Goal: Information Seeking & Learning: Learn about a topic

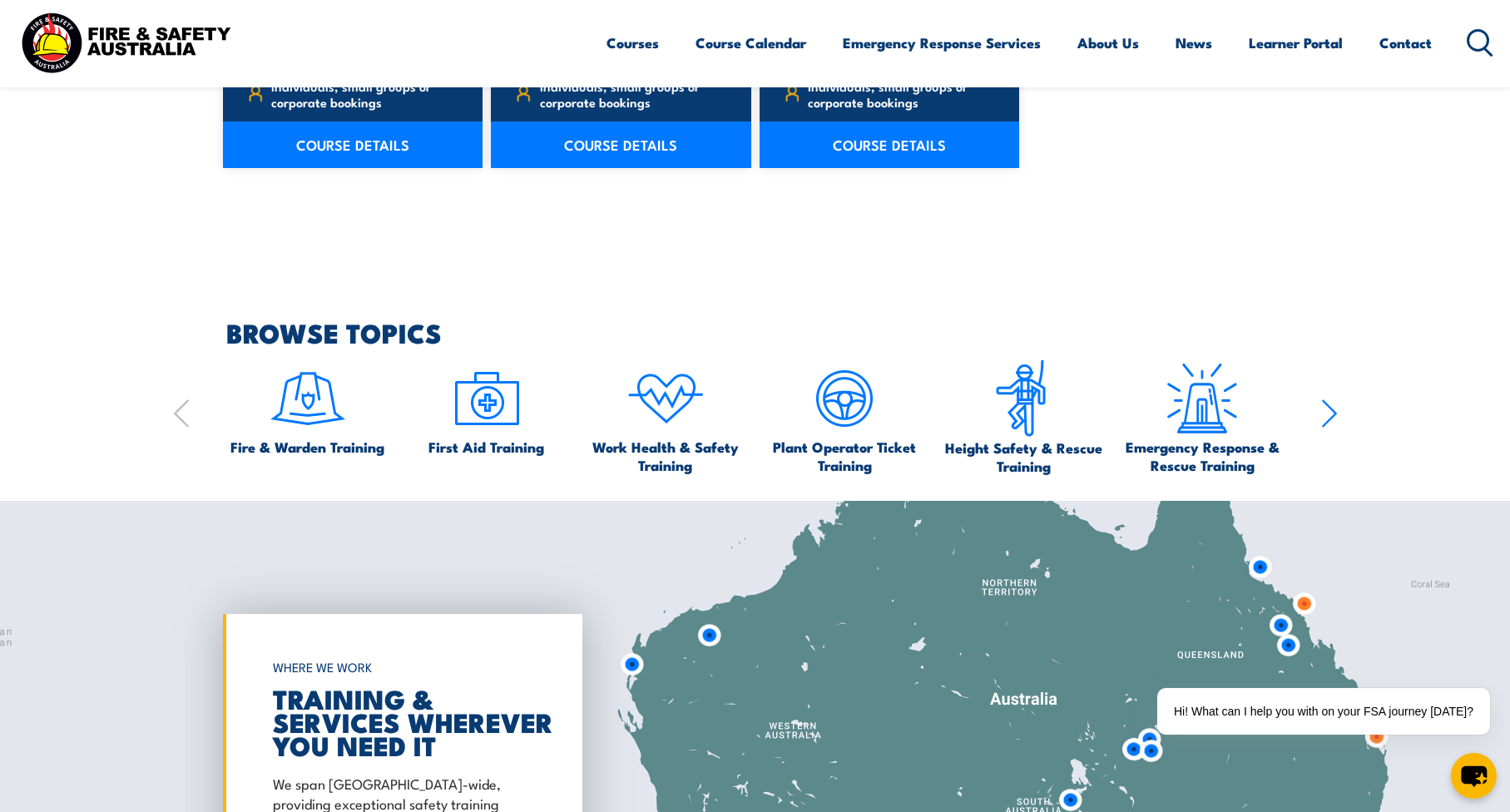
scroll to position [1605, 0]
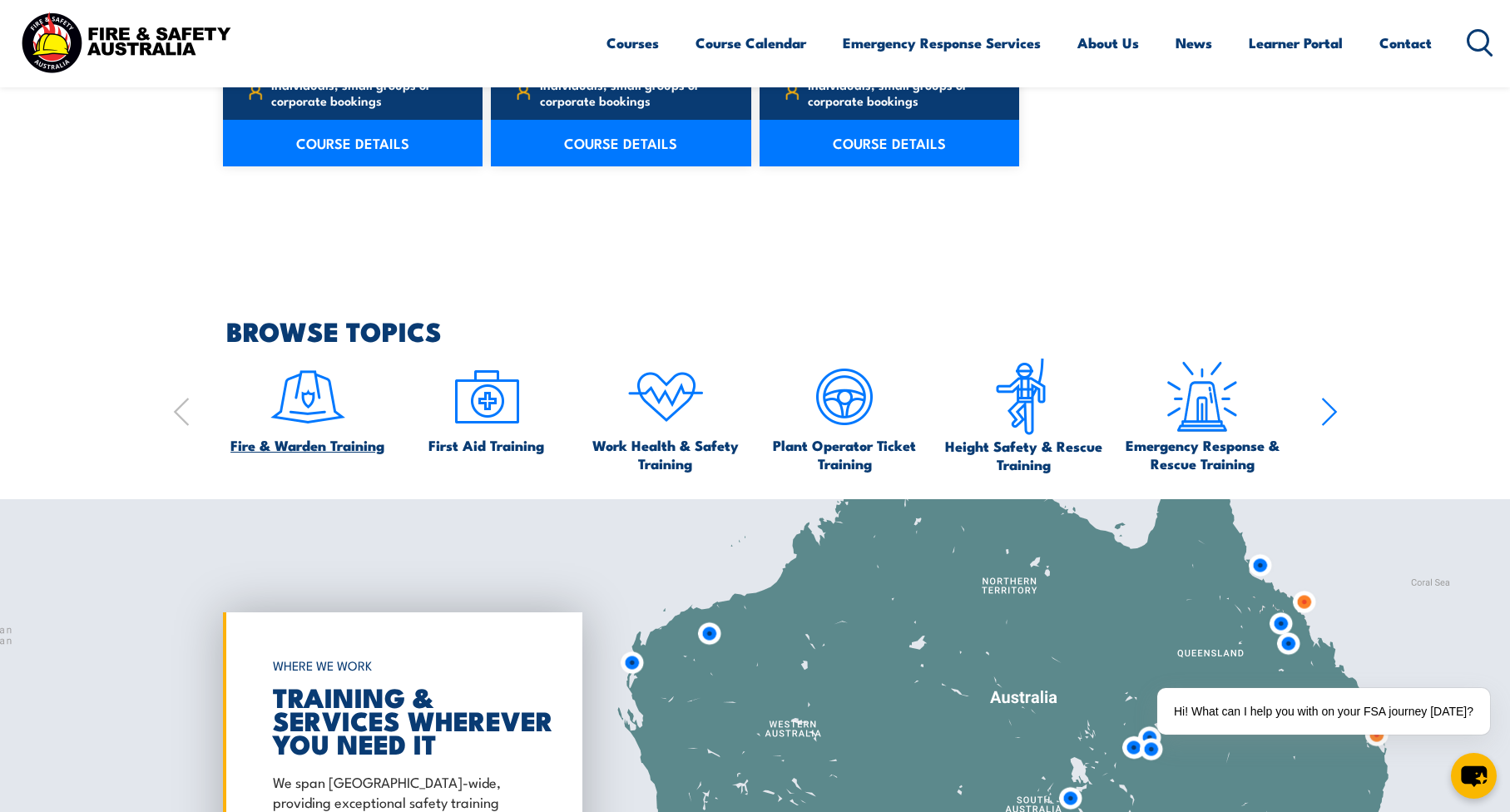
click at [343, 444] on span "Fire & Warden Training" at bounding box center [307, 446] width 154 height 18
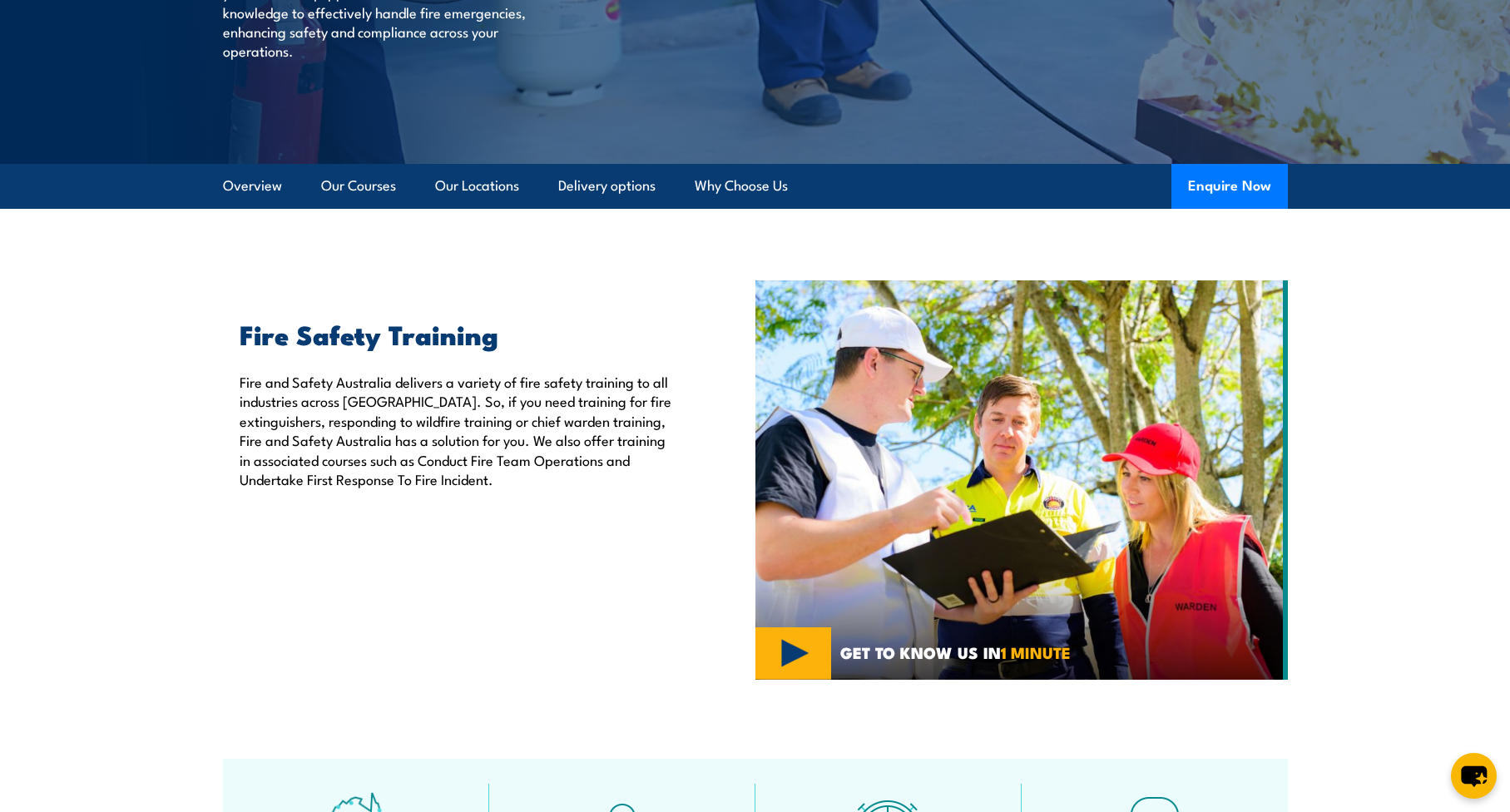
scroll to position [315, 0]
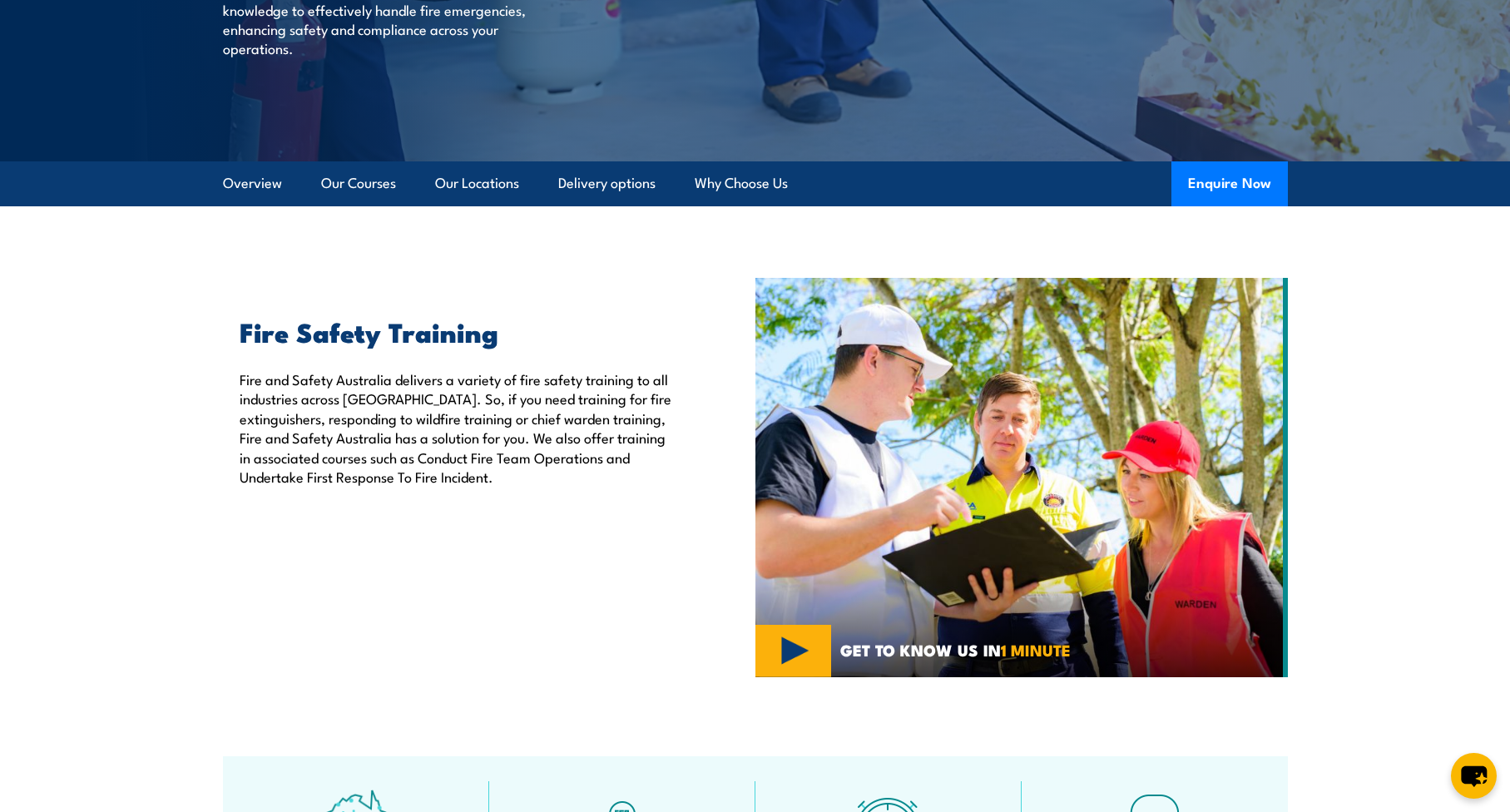
click at [520, 406] on p "Fire and Safety Australia delivers a variety of fire safety training to all ind…" at bounding box center [459, 427] width 440 height 117
click at [557, 400] on p "Fire and Safety Australia delivers a variety of fire safety training to all ind…" at bounding box center [459, 427] width 440 height 117
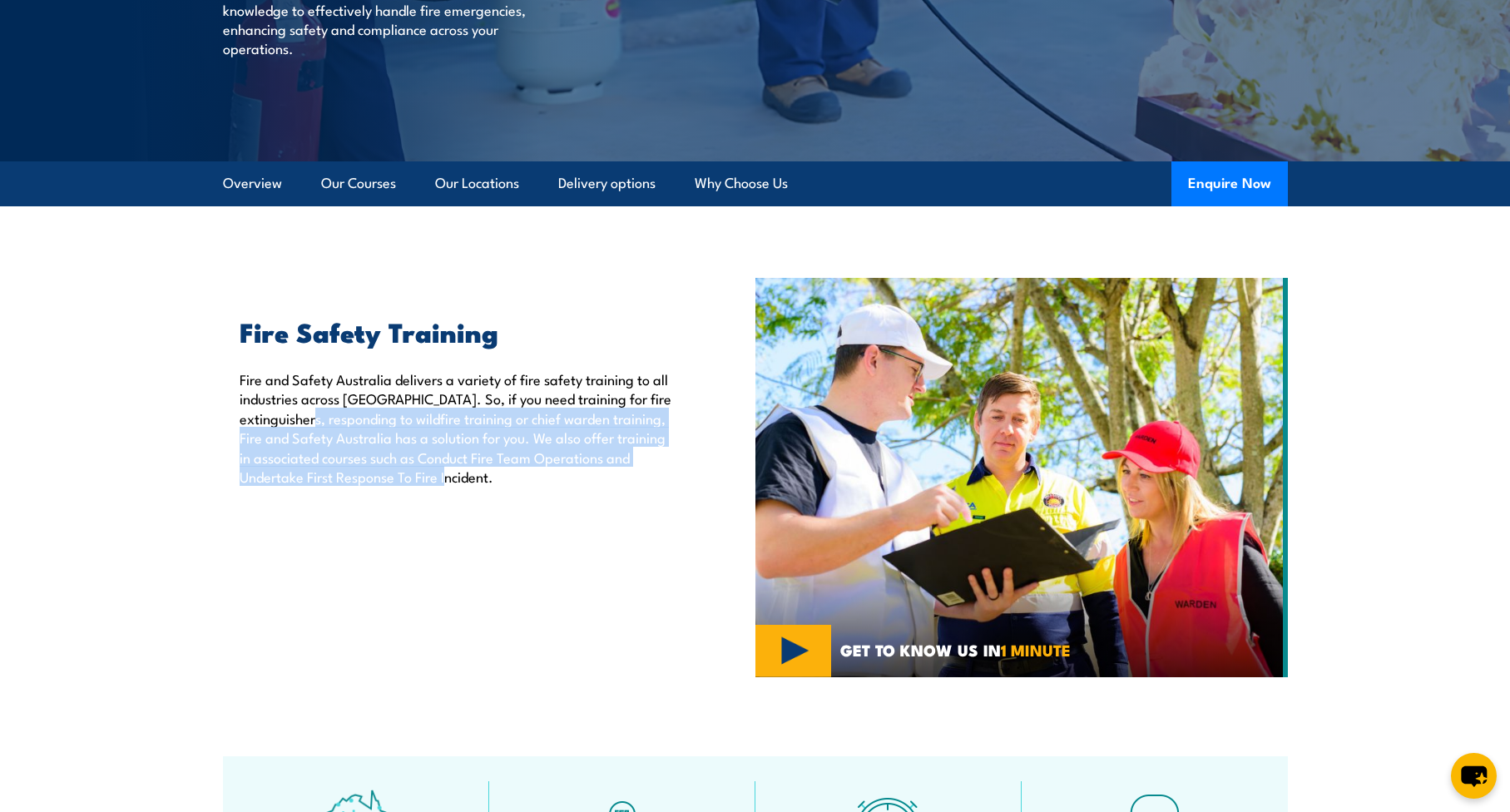
drag, startPoint x: 362, startPoint y: 411, endPoint x: 594, endPoint y: 467, distance: 238.7
click at [594, 467] on p "Fire and Safety Australia delivers a variety of fire safety training to all ind…" at bounding box center [459, 427] width 440 height 117
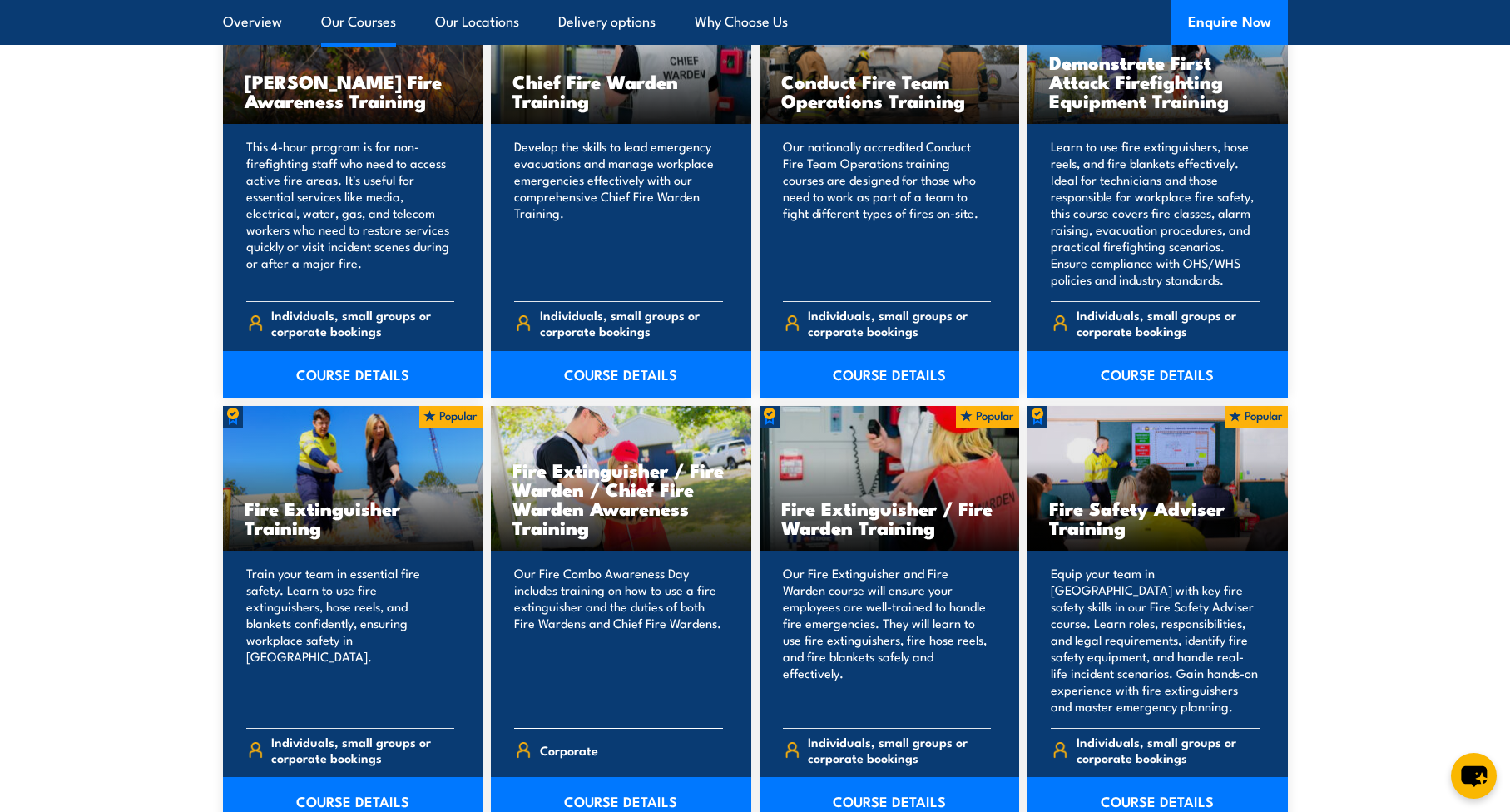
scroll to position [1435, 0]
click at [620, 370] on link "COURSE DETAILS" at bounding box center [621, 375] width 261 height 46
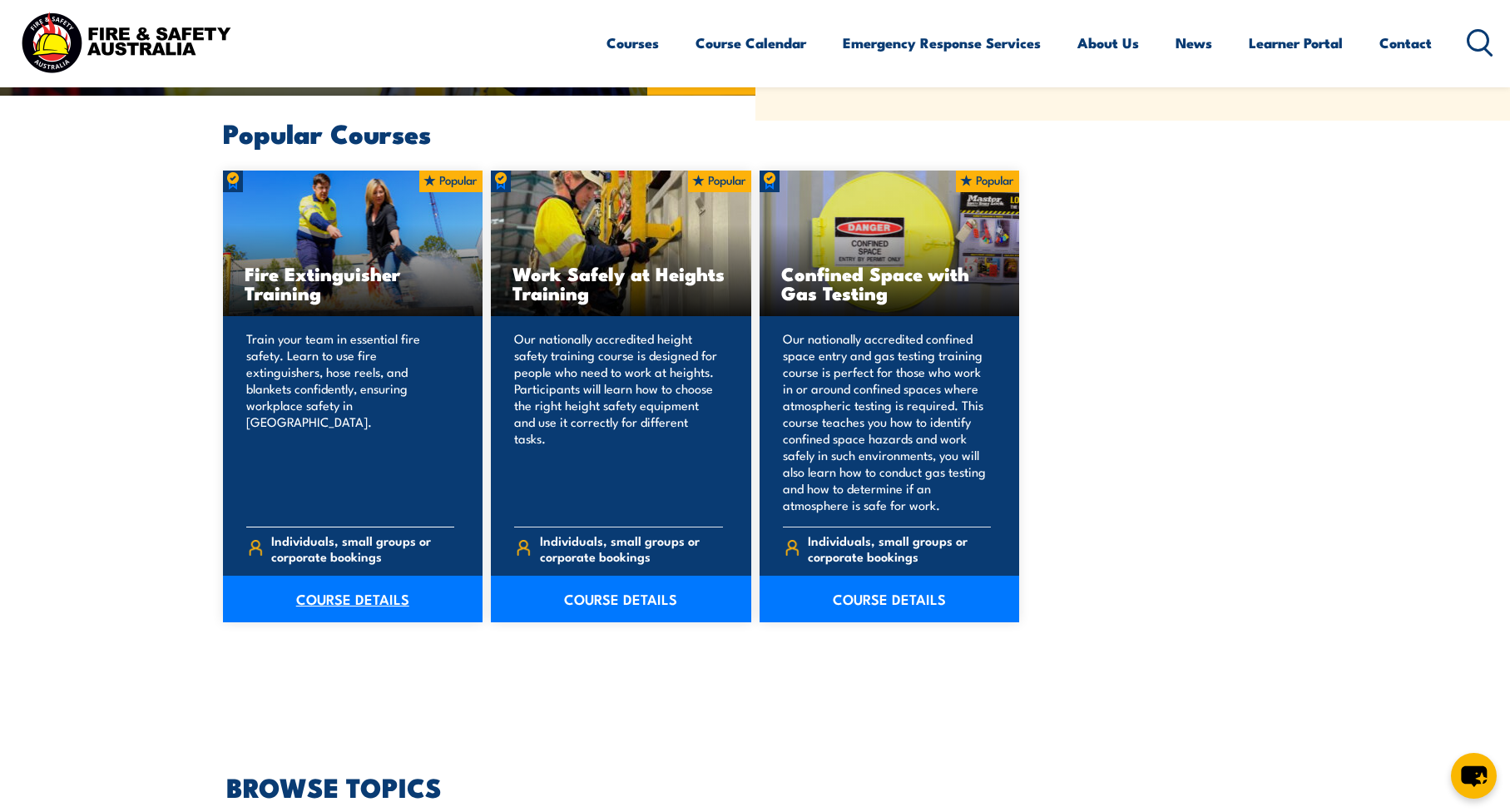
scroll to position [1148, 0]
click at [369, 600] on link "COURSE DETAILS" at bounding box center [353, 599] width 261 height 46
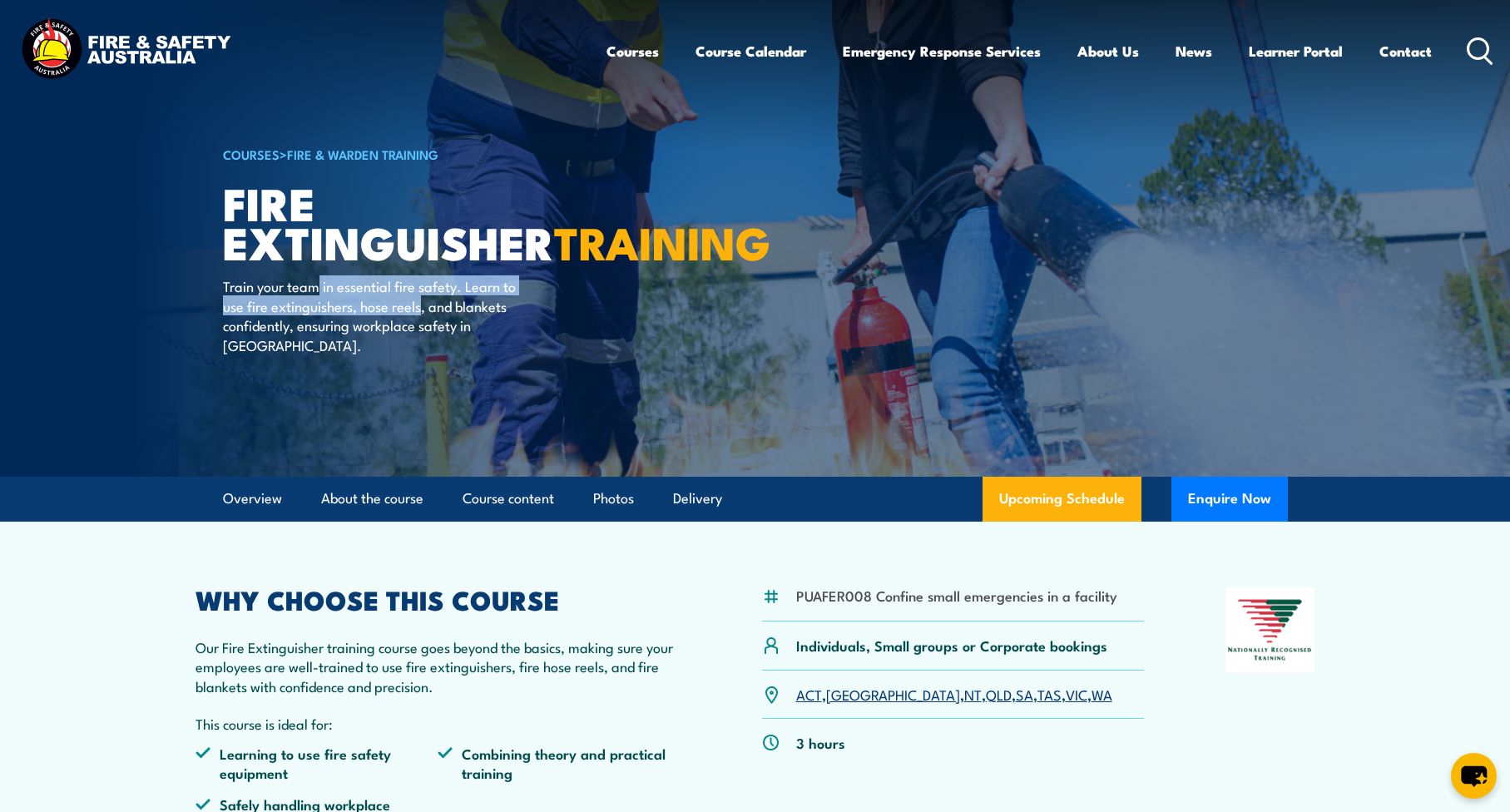
drag, startPoint x: 320, startPoint y: 332, endPoint x: 420, endPoint y: 339, distance: 100.2
click at [420, 339] on p "Train your team in essential fire safety. Learn to use fire extinguishers, hose…" at bounding box center [374, 315] width 304 height 78
click at [394, 345] on p "Train your team in essential fire safety. Learn to use fire extinguishers, hose…" at bounding box center [374, 315] width 304 height 78
drag, startPoint x: 333, startPoint y: 368, endPoint x: 426, endPoint y: 372, distance: 93.1
click at [426, 355] on p "Train your team in essential fire safety. Learn to use fire extinguishers, hose…" at bounding box center [374, 315] width 304 height 78
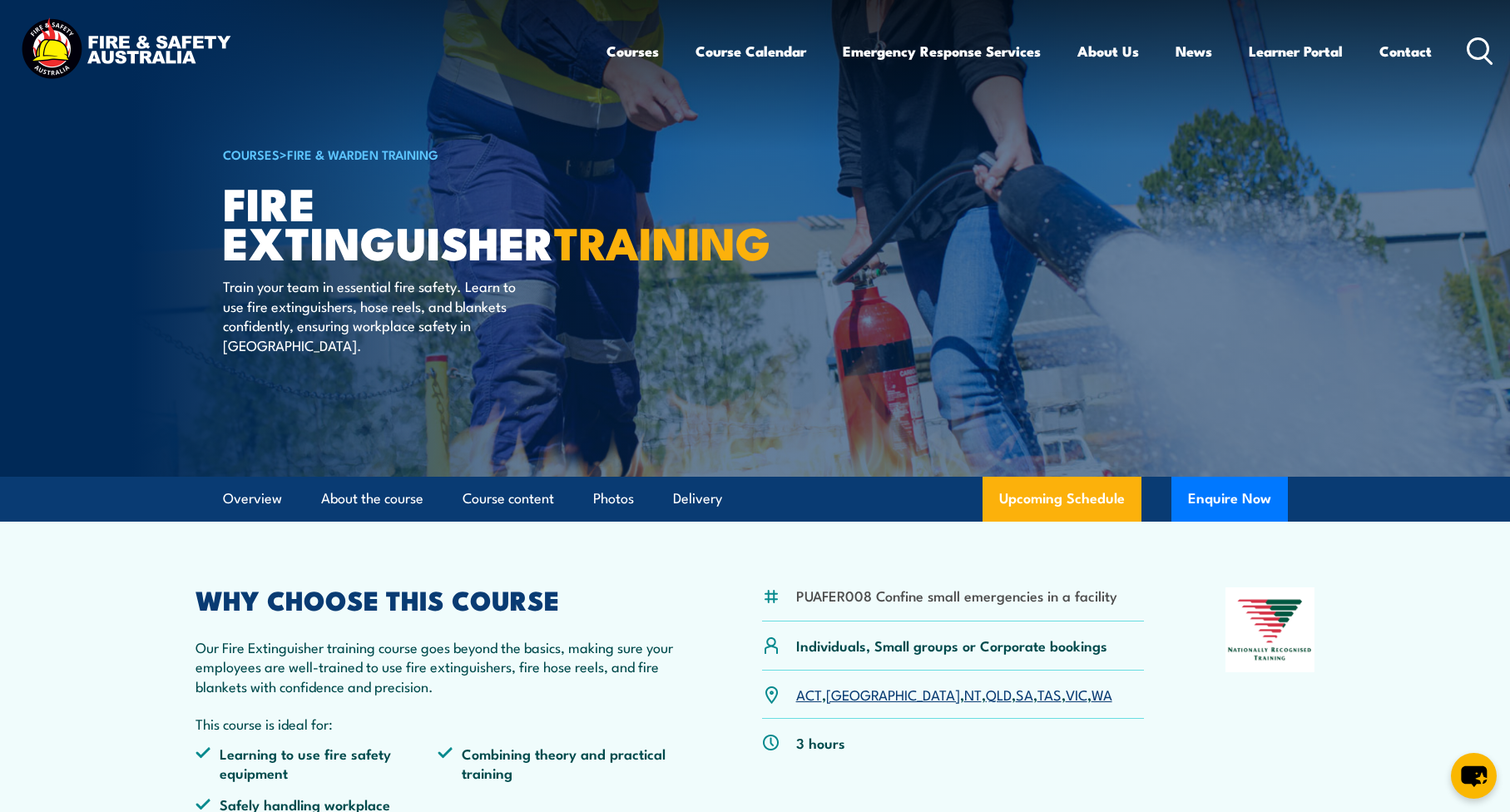
click at [256, 355] on p "Train your team in essential fire safety. Learn to use fire extinguishers, hose…" at bounding box center [374, 315] width 304 height 78
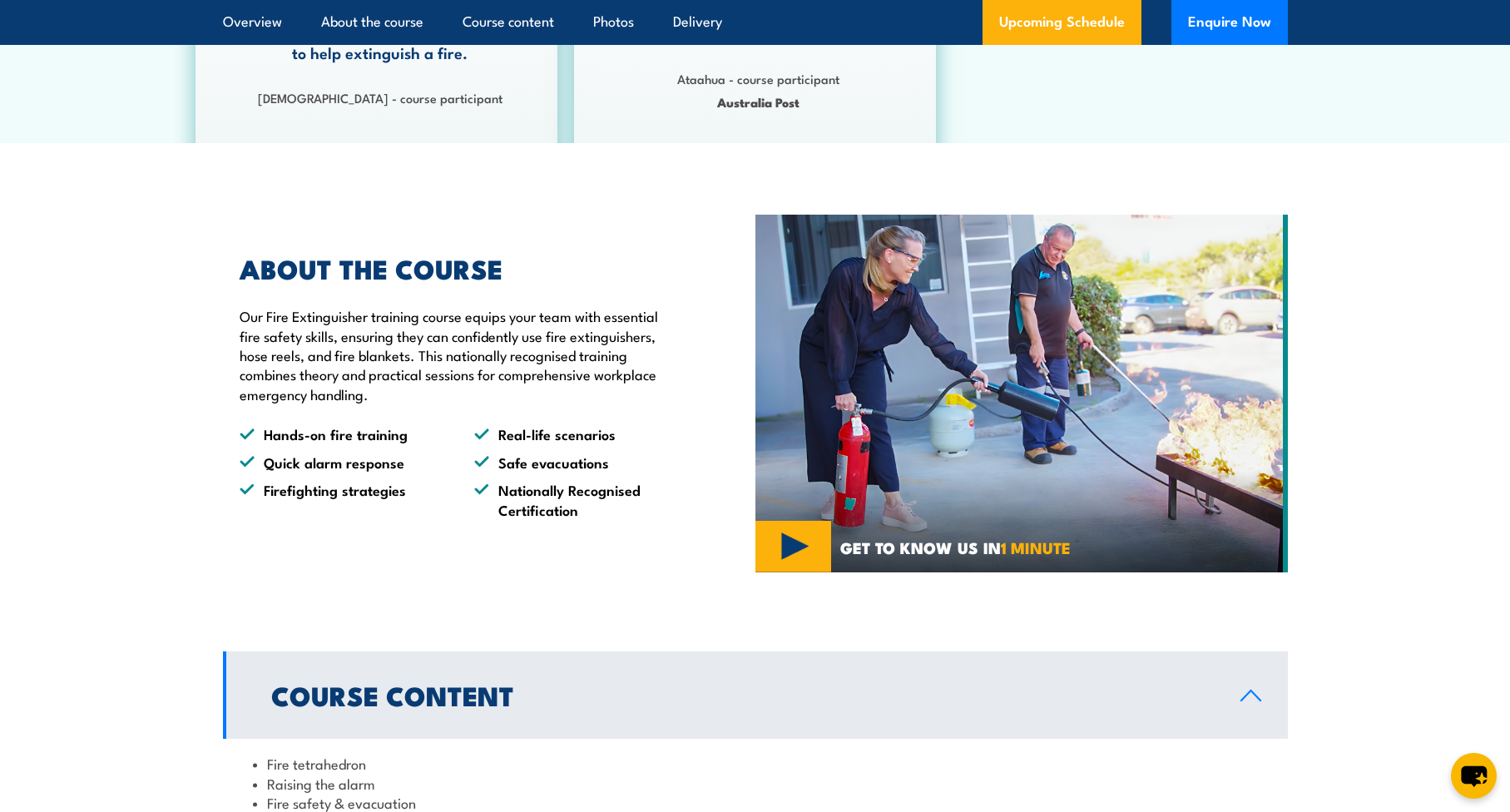
scroll to position [168, 0]
